Goal: Transaction & Acquisition: Book appointment/travel/reservation

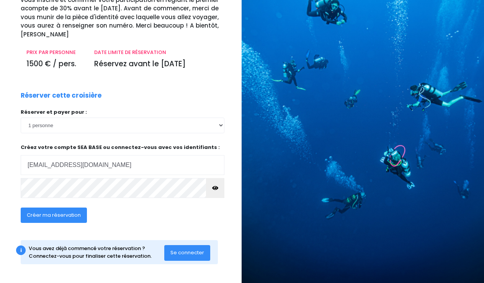
scroll to position [80, 0]
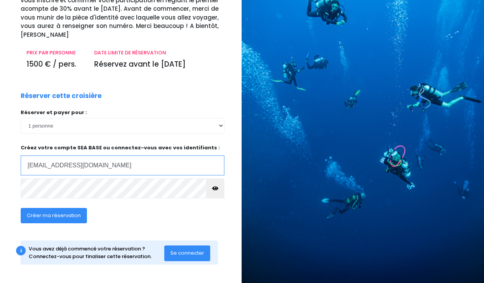
click at [184, 167] on input "lujo1912@gmail.com" at bounding box center [123, 166] width 204 height 20
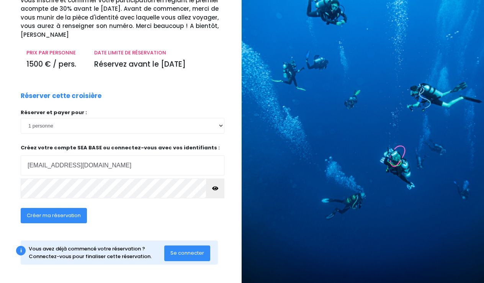
click at [217, 192] on button "button" at bounding box center [215, 189] width 18 height 20
click at [60, 220] on button "Créer ma réservation" at bounding box center [54, 215] width 66 height 15
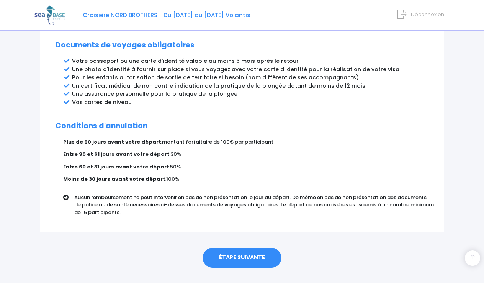
scroll to position [428, 0]
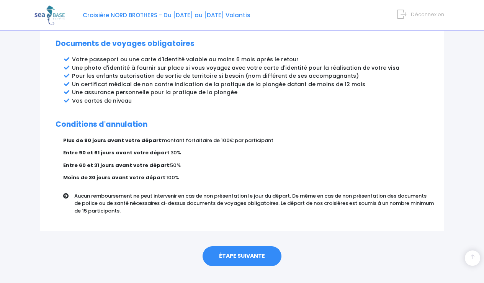
click at [227, 246] on link "ÉTAPE SUIVANTE" at bounding box center [242, 256] width 79 height 20
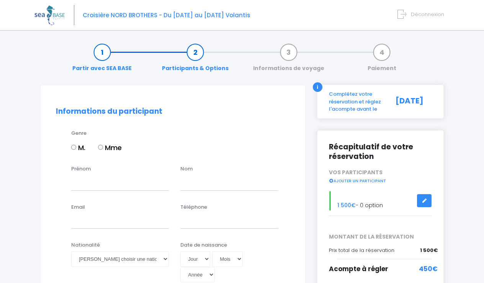
click at [76, 148] on input "M." at bounding box center [73, 147] width 5 height 5
radio input "true"
click at [115, 190] on input "Prénom" at bounding box center [120, 182] width 98 height 15
type input "JOEL"
click at [192, 177] on input "text" at bounding box center [230, 182] width 98 height 15
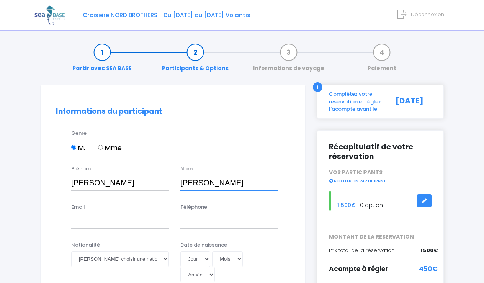
type input "[PERSON_NAME]"
click at [140, 219] on input "Email" at bounding box center [120, 220] width 98 height 15
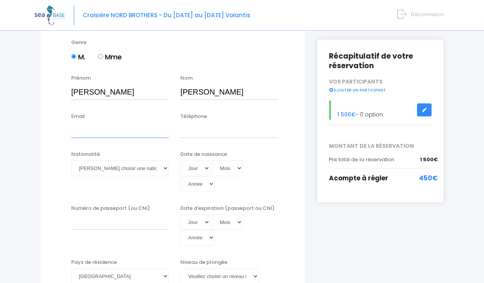
scroll to position [93, 0]
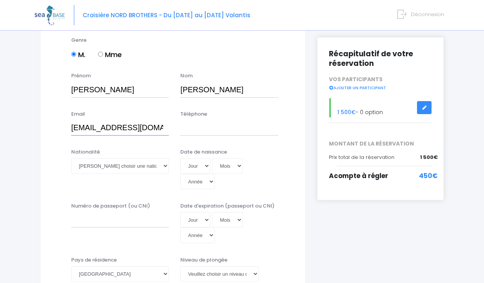
type input "joelalves1989@gmail.com"
click at [196, 131] on input "Téléphone" at bounding box center [230, 127] width 98 height 15
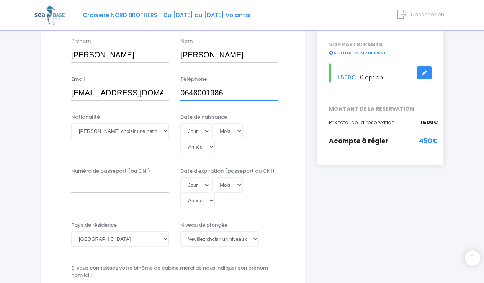
scroll to position [129, 0]
type input "0648001986"
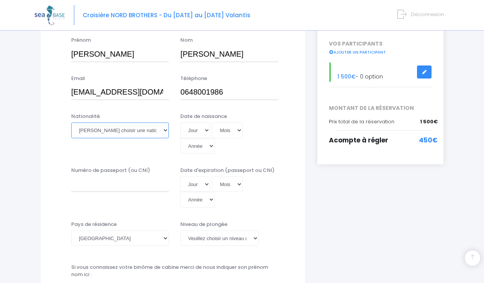
select select "Française"
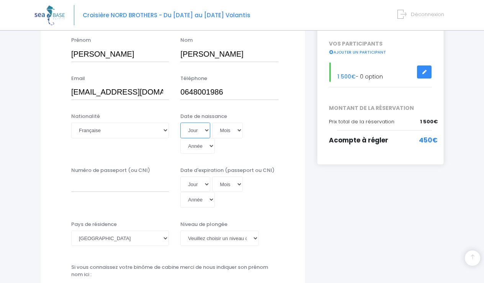
select select "11"
select select "01"
select select "1989"
type input "1989-01-11"
click at [131, 177] on input "Numéro de passeport (ou CNI)" at bounding box center [120, 184] width 98 height 15
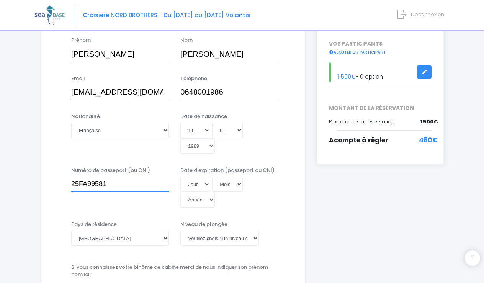
type input "25FA99581"
select select "20"
select select "08"
select select "2035"
type input "2035-08-20"
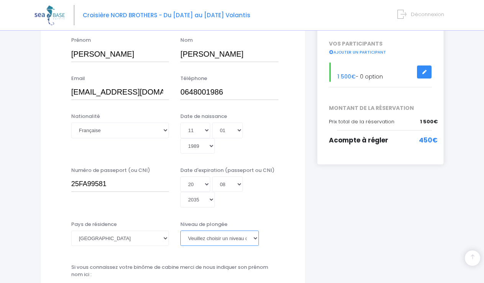
select select "N2"
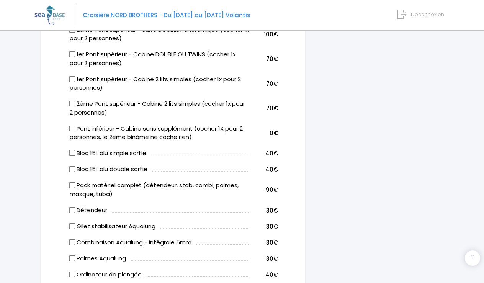
scroll to position [456, 0]
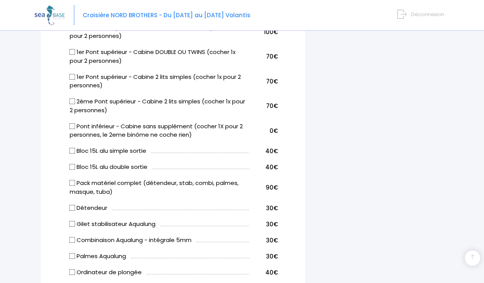
click at [73, 123] on input "Pont inférieur - Cabine sans supplément (cocher 1X pour 2 personnes, le 2eme bi…" at bounding box center [72, 126] width 6 height 6
checkbox input "true"
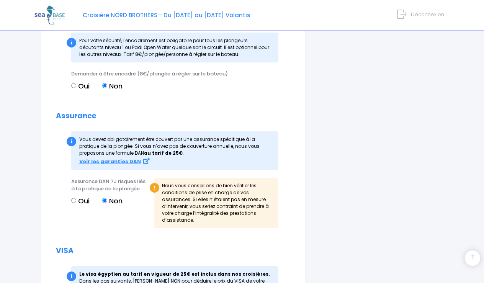
scroll to position [833, 0]
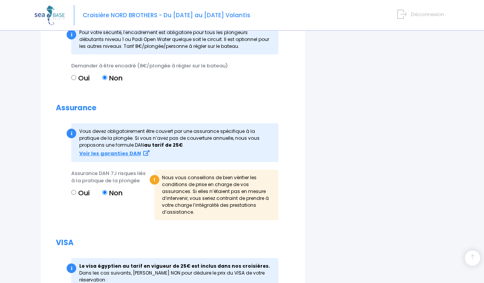
click at [71, 190] on input "Oui" at bounding box center [73, 192] width 5 height 5
radio input "true"
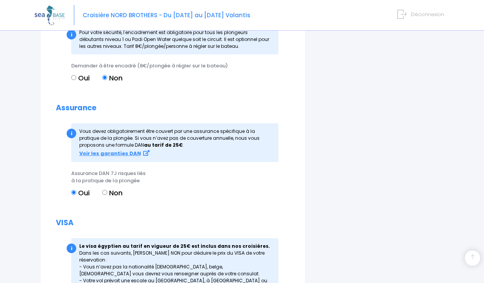
click at [104, 190] on input "Non" at bounding box center [104, 192] width 5 height 5
radio input "true"
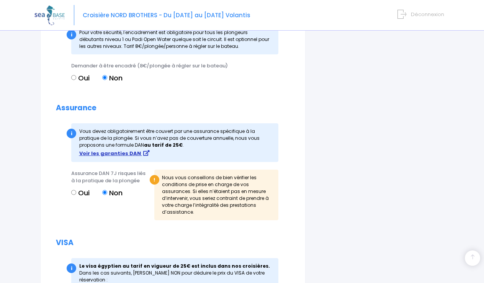
click at [101, 150] on strong "Voir les garanties DAN" at bounding box center [110, 153] width 62 height 7
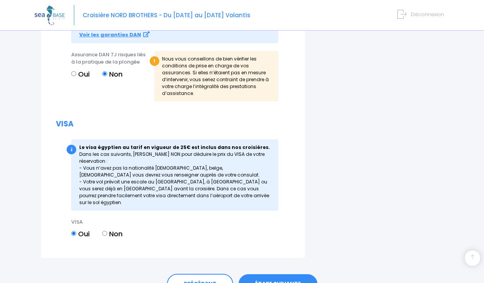
scroll to position [951, 0]
click at [297, 275] on link "ÉTAPE SUIVANTE" at bounding box center [278, 285] width 79 height 20
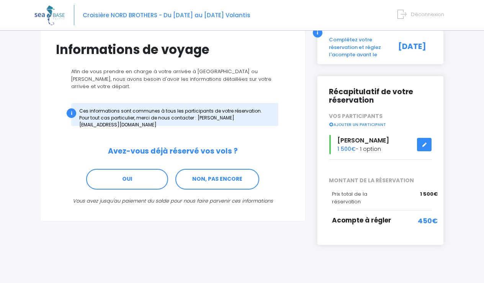
scroll to position [54, 0]
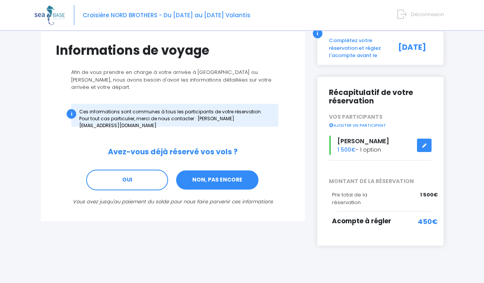
click at [238, 176] on link "NON, PAS ENCORE" at bounding box center [218, 180] width 84 height 21
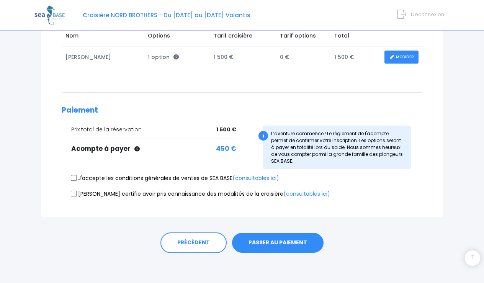
scroll to position [134, 0]
click at [73, 176] on input "J'accepte les conditions générales de ventes de SEA BASE (consultables ici)" at bounding box center [74, 179] width 6 height 6
checkbox input "true"
click at [74, 194] on input "Je certifie avoir pris connaissance des modalités de la croisière (consultables…" at bounding box center [74, 194] width 6 height 6
checkbox input "true"
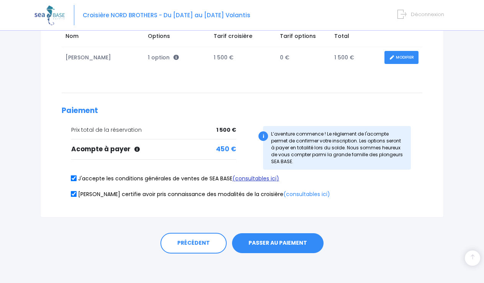
click at [254, 179] on link "(consultables ici)" at bounding box center [256, 179] width 47 height 8
click at [284, 194] on link "(consultables ici)" at bounding box center [307, 194] width 47 height 8
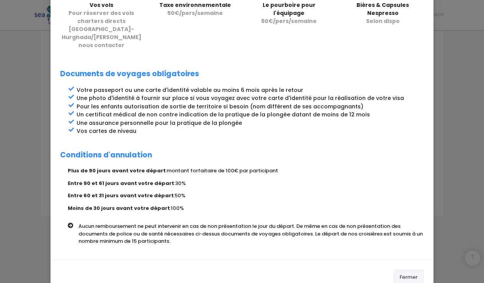
click at [404, 270] on button "Fermer" at bounding box center [409, 277] width 30 height 15
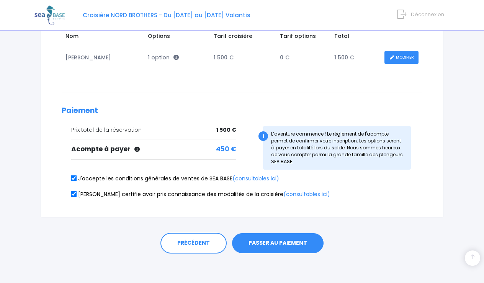
click at [297, 238] on button "PASSER AU PAIEMENT" at bounding box center [278, 243] width 92 height 20
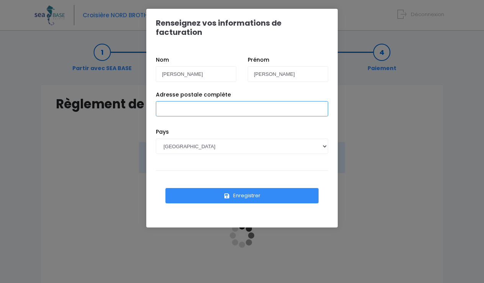
click at [267, 103] on input "Adresse postale complète" at bounding box center [242, 108] width 172 height 15
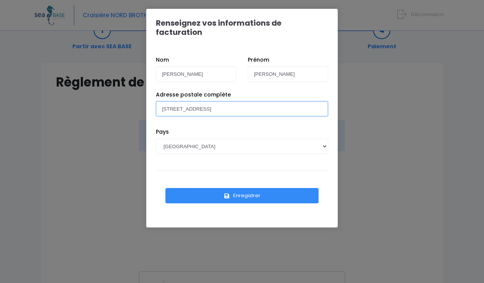
scroll to position [24, 0]
type input "[STREET_ADDRESS]"
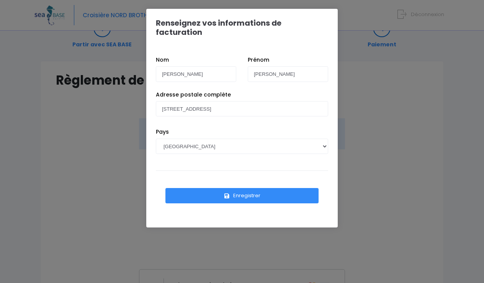
click at [267, 188] on button "Enregistrer" at bounding box center [242, 195] width 153 height 15
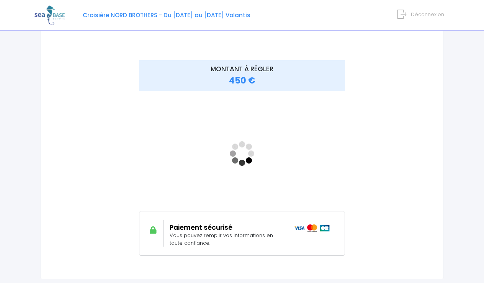
scroll to position [83, 0]
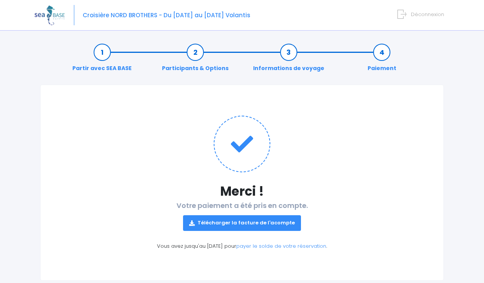
click at [261, 224] on link "Télécharger la facture de l'acompte" at bounding box center [242, 222] width 118 height 15
click at [424, 15] on span "Déconnexion" at bounding box center [427, 14] width 33 height 7
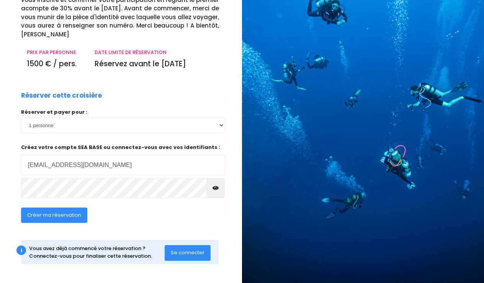
scroll to position [80, 0]
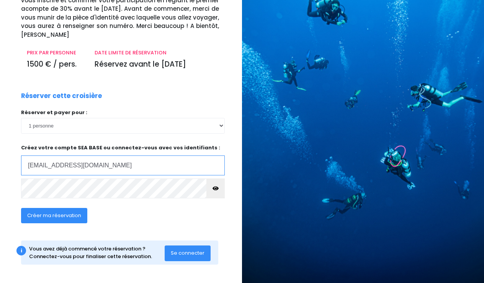
click at [160, 158] on input "lujo1912@gmail.com" at bounding box center [123, 166] width 204 height 20
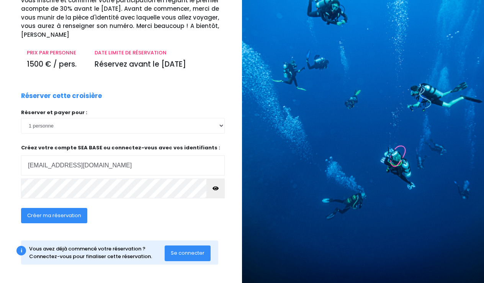
click at [44, 215] on span "Créer ma réservation" at bounding box center [54, 215] width 54 height 7
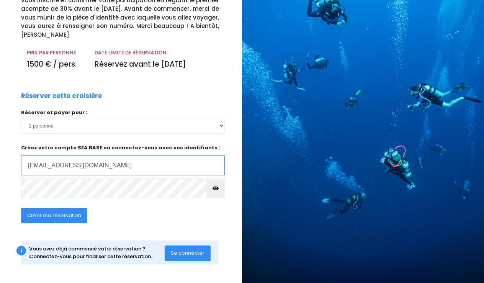
click at [114, 167] on input "joelalves1989@gmail.com" at bounding box center [123, 166] width 204 height 20
type input "lujo1912@gmail.com"
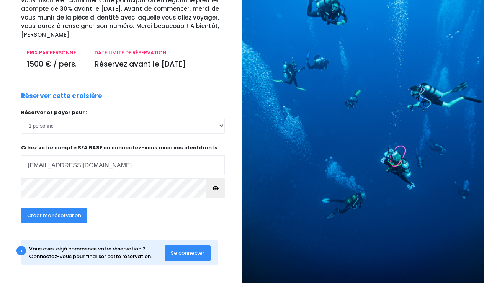
click at [169, 251] on button "Se connecter" at bounding box center [188, 253] width 46 height 15
click at [192, 251] on span "Se connecter" at bounding box center [188, 253] width 34 height 7
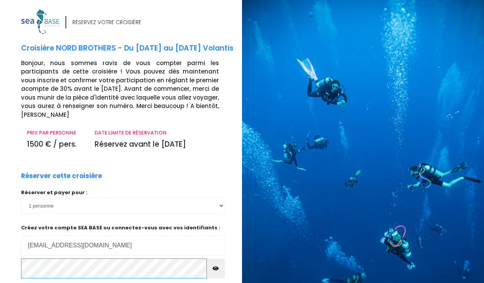
scroll to position [0, 0]
